Goal: Navigation & Orientation: Find specific page/section

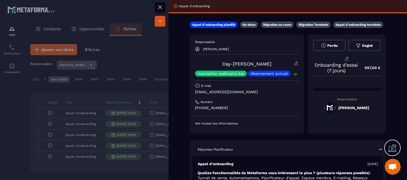
scroll to position [23, 0]
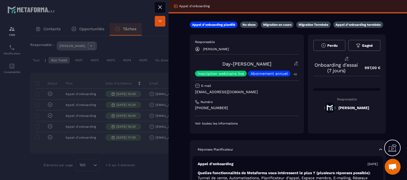
click at [158, 13] on div at bounding box center [160, 14] width 11 height 25
click at [159, 7] on icon at bounding box center [160, 7] width 6 height 6
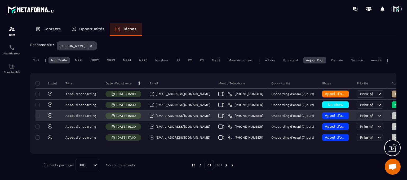
click at [218, 113] on icon at bounding box center [221, 115] width 6 height 4
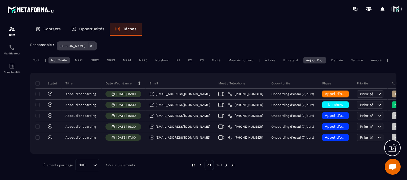
click at [398, 13] on span at bounding box center [396, 9] width 11 height 11
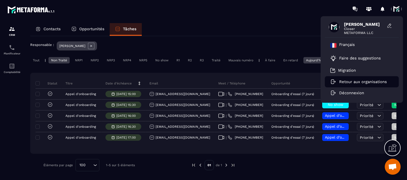
click at [367, 84] on li "Retour aux organisations" at bounding box center [362, 81] width 74 height 11
click at [343, 79] on p "Retour aux organisations" at bounding box center [363, 81] width 48 height 5
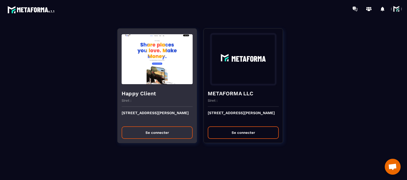
click at [125, 138] on div "[STREET_ADDRESS][PERSON_NAME] Se connecter" at bounding box center [157, 124] width 79 height 36
